Goal: Check status: Check status

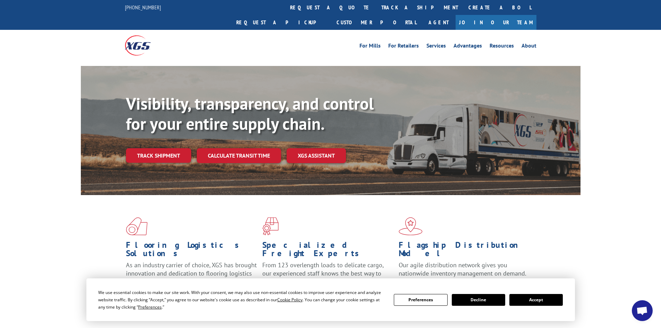
click at [530, 301] on button "Accept" at bounding box center [536, 300] width 53 height 12
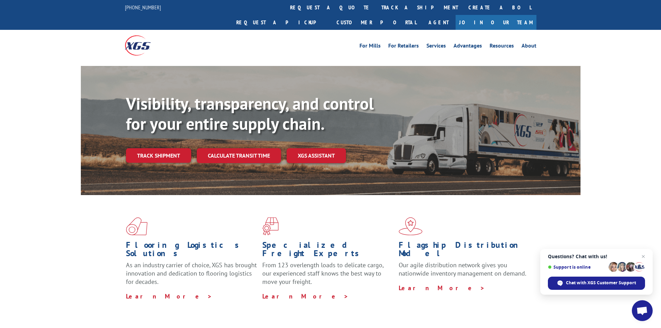
click at [161, 148] on link "Track shipment" at bounding box center [158, 155] width 65 height 15
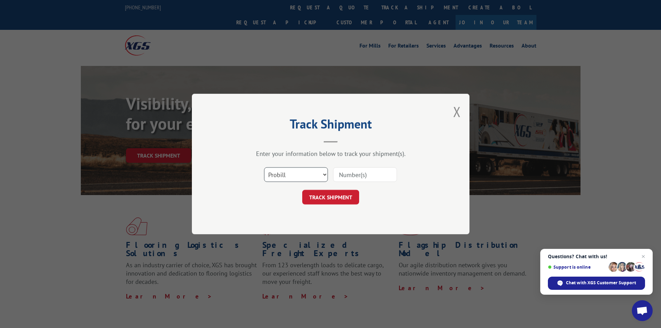
click at [286, 175] on select "Select category... Probill BOL PO" at bounding box center [296, 174] width 64 height 15
click at [355, 178] on input at bounding box center [365, 174] width 64 height 15
type input "17469758"
click at [341, 200] on button "TRACK SHIPMENT" at bounding box center [330, 197] width 57 height 15
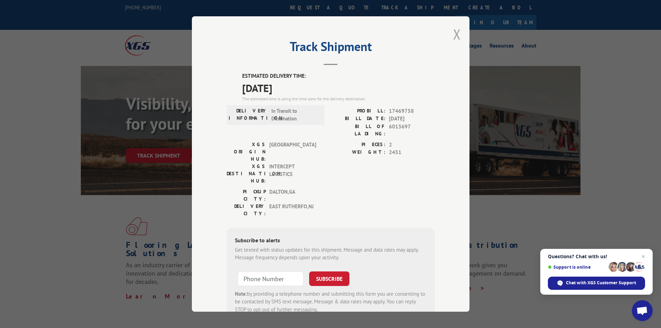
click at [454, 37] on button "Close modal" at bounding box center [457, 34] width 8 height 18
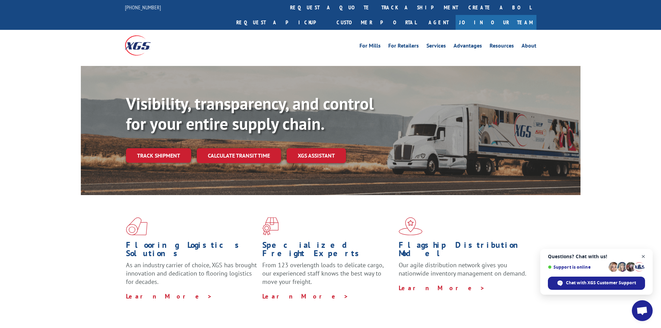
click at [642, 256] on span "Close chat" at bounding box center [644, 256] width 9 height 9
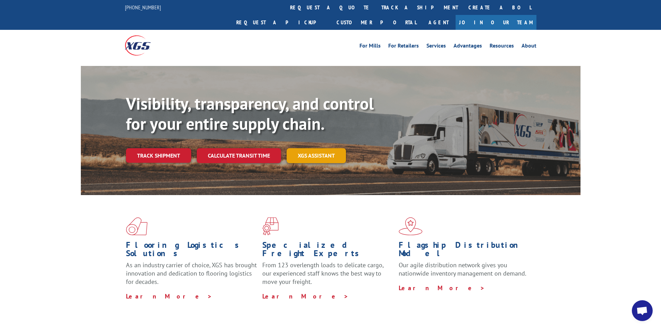
click at [311, 148] on link "XGS ASSISTANT" at bounding box center [316, 155] width 59 height 15
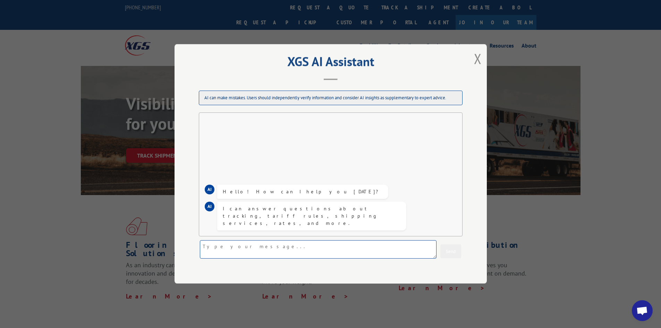
click at [237, 244] on textarea at bounding box center [318, 250] width 237 height 18
type textarea "eta of 17469758"
click at [451, 255] on button "Send" at bounding box center [451, 252] width 21 height 14
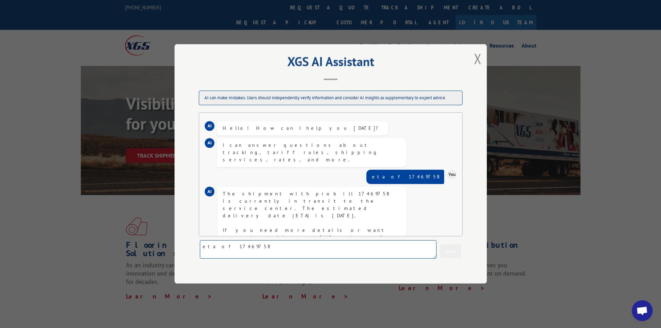
click at [241, 246] on textarea "eta of 17469758" at bounding box center [318, 250] width 237 height 18
type textarea "get an updated delivery 17469758"
click at [453, 253] on button "Send" at bounding box center [451, 252] width 21 height 14
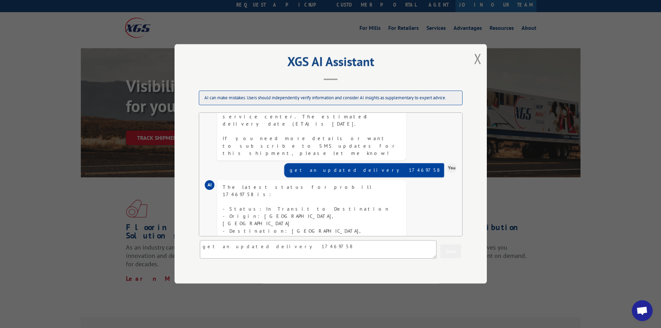
scroll to position [35, 0]
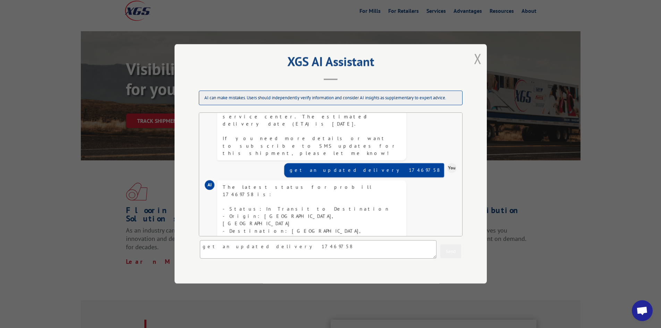
click at [475, 60] on button "Close modal" at bounding box center [478, 58] width 8 height 18
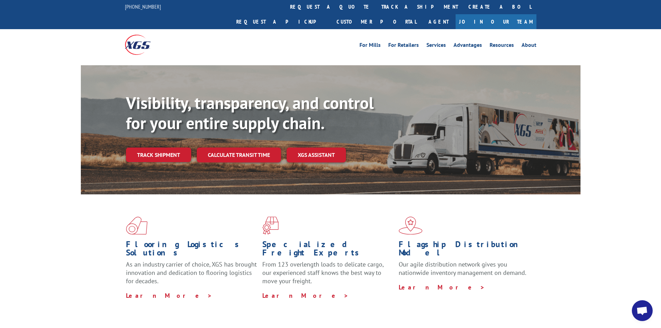
scroll to position [0, 0]
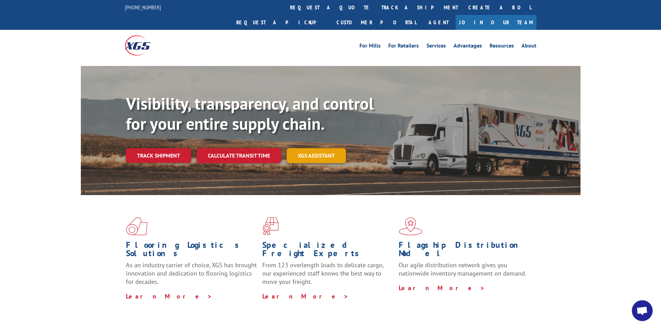
click at [317, 148] on link "XGS ASSISTANT" at bounding box center [316, 155] width 59 height 15
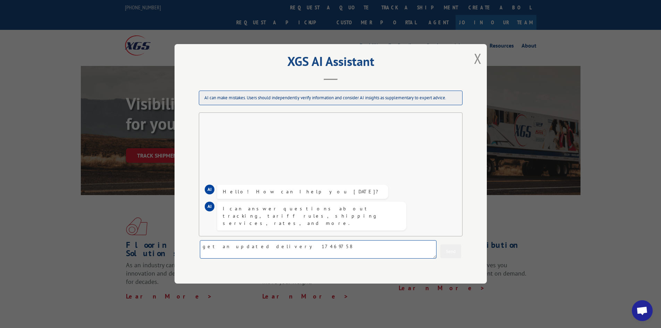
click at [247, 248] on textarea "get an updated delivery 17469758" at bounding box center [318, 250] width 237 height 18
type textarea "track sipment 17469758"
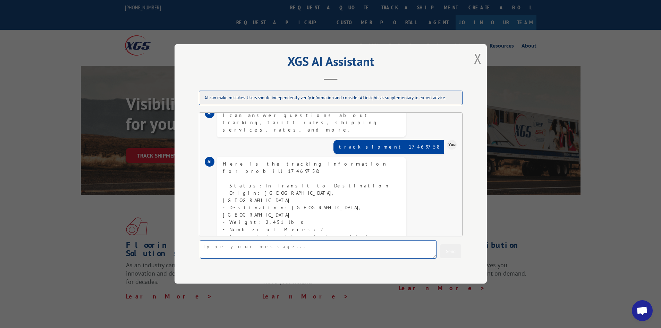
scroll to position [43, 0]
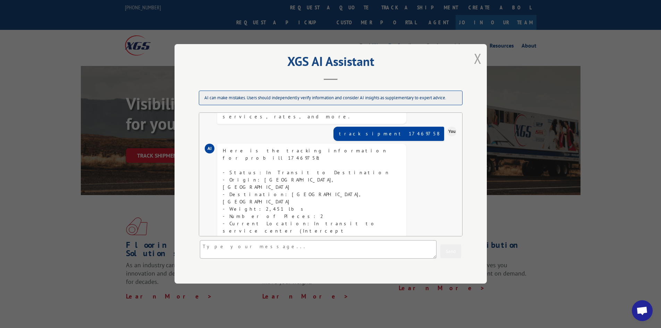
click at [475, 59] on button "Close modal" at bounding box center [478, 58] width 8 height 18
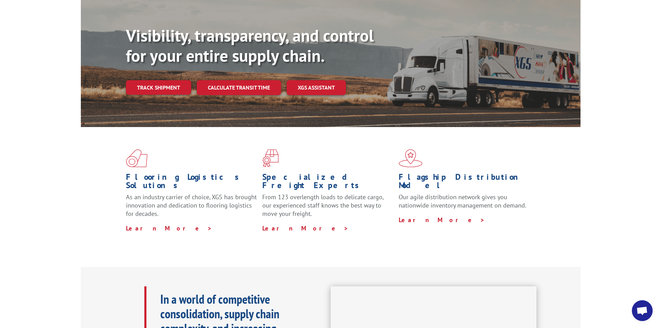
scroll to position [0, 0]
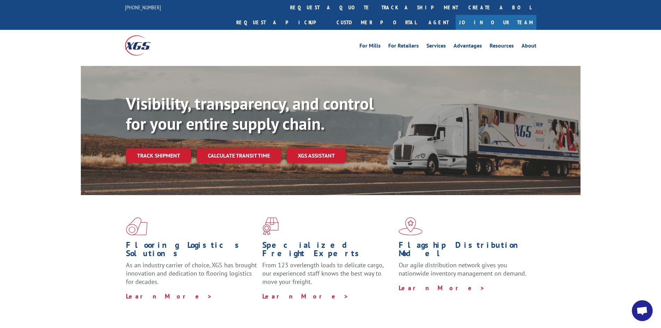
drag, startPoint x: 193, startPoint y: 20, endPoint x: 447, endPoint y: 42, distance: 254.8
click at [447, 42] on div "For Mills For Retailers Services Advantages Resources About For Mills For Retai…" at bounding box center [331, 45] width 412 height 31
click at [317, 148] on link "XGS ASSISTANT" at bounding box center [316, 155] width 59 height 15
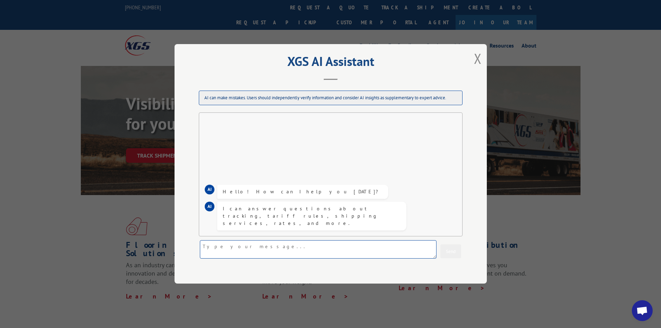
click at [283, 245] on textarea at bounding box center [318, 250] width 237 height 18
drag, startPoint x: 283, startPoint y: 245, endPoint x: 475, endPoint y: 56, distance: 270.1
click at [475, 56] on button "Close modal" at bounding box center [478, 58] width 8 height 18
